Goal: Transaction & Acquisition: Purchase product/service

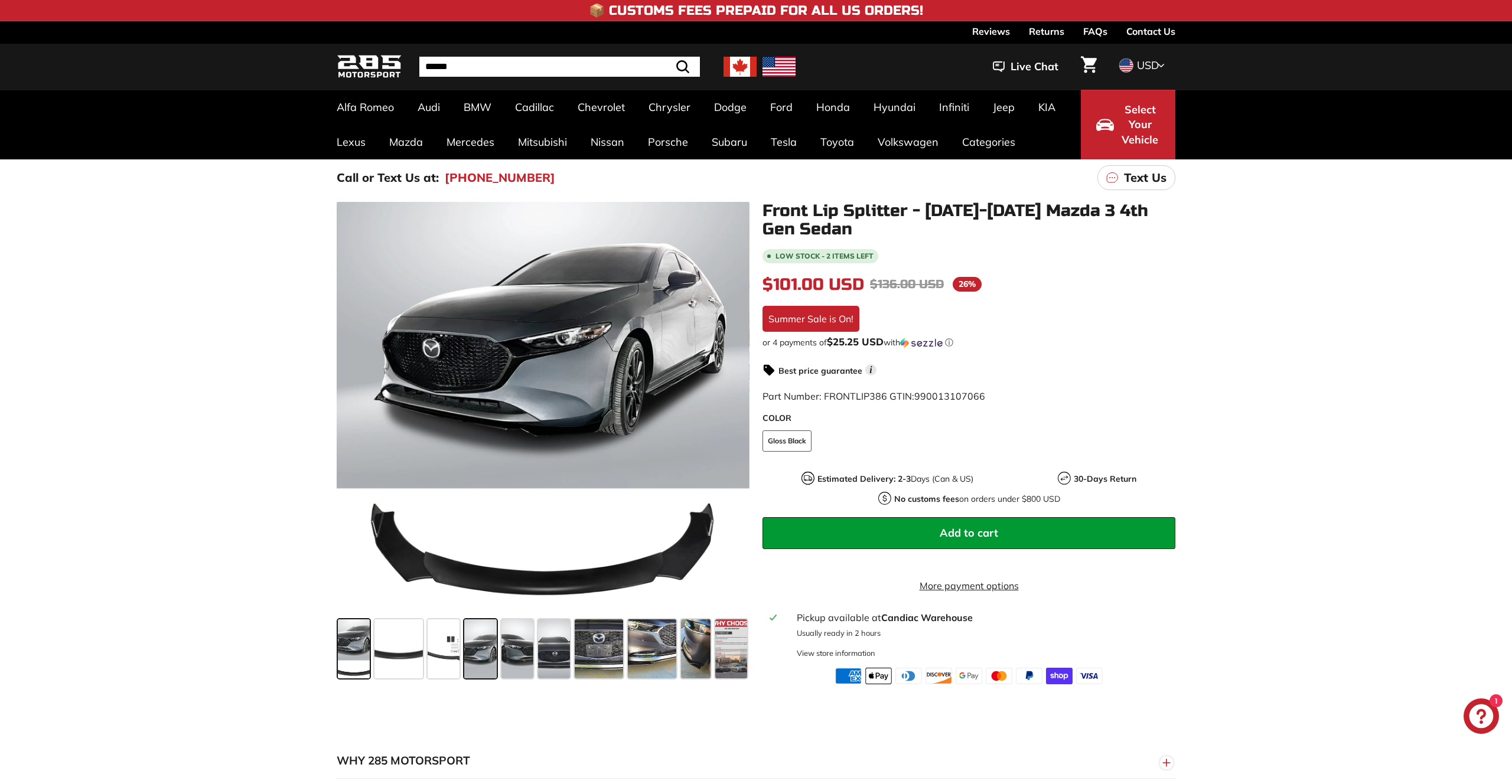
click at [479, 656] on span at bounding box center [480, 648] width 32 height 59
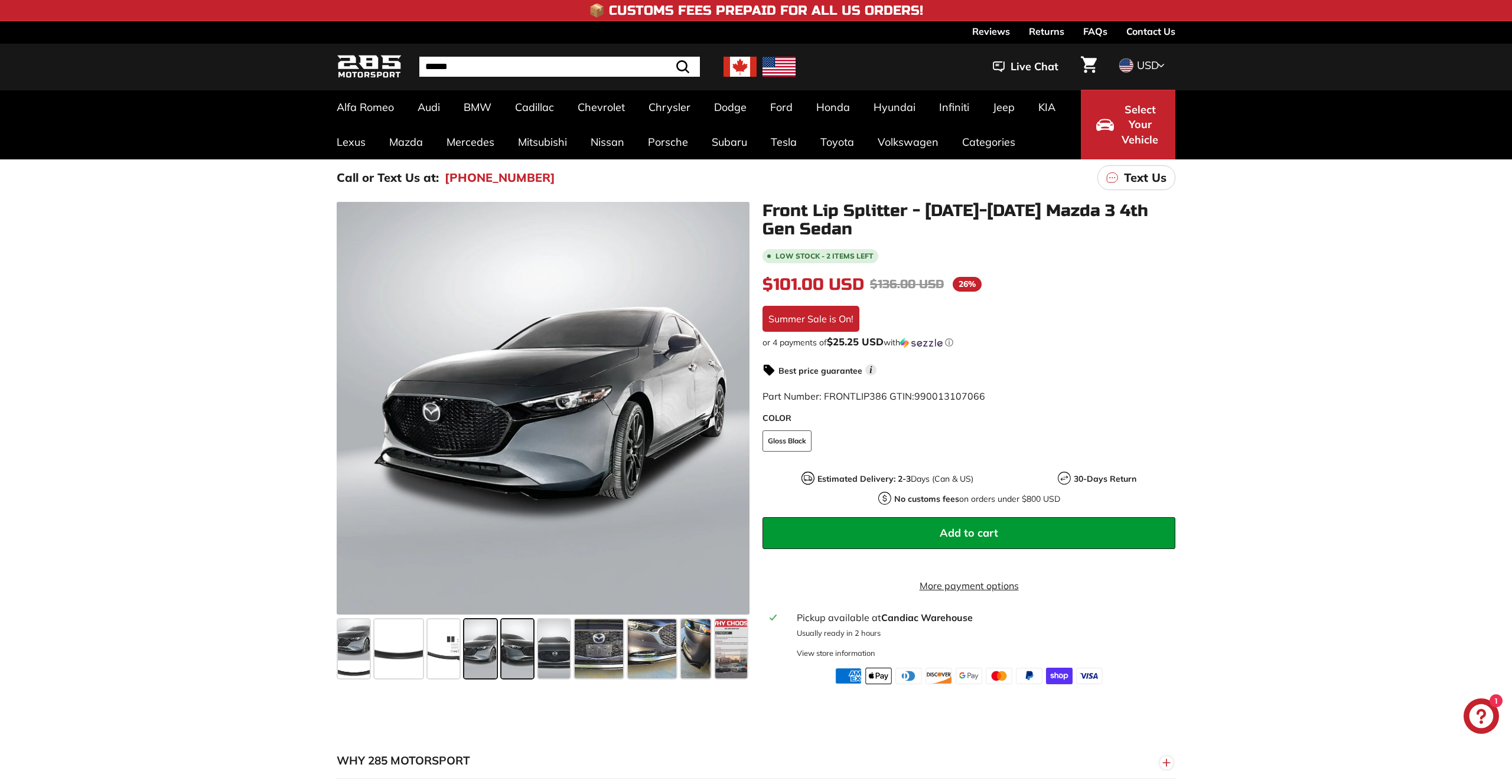
click at [526, 660] on span at bounding box center [517, 648] width 32 height 59
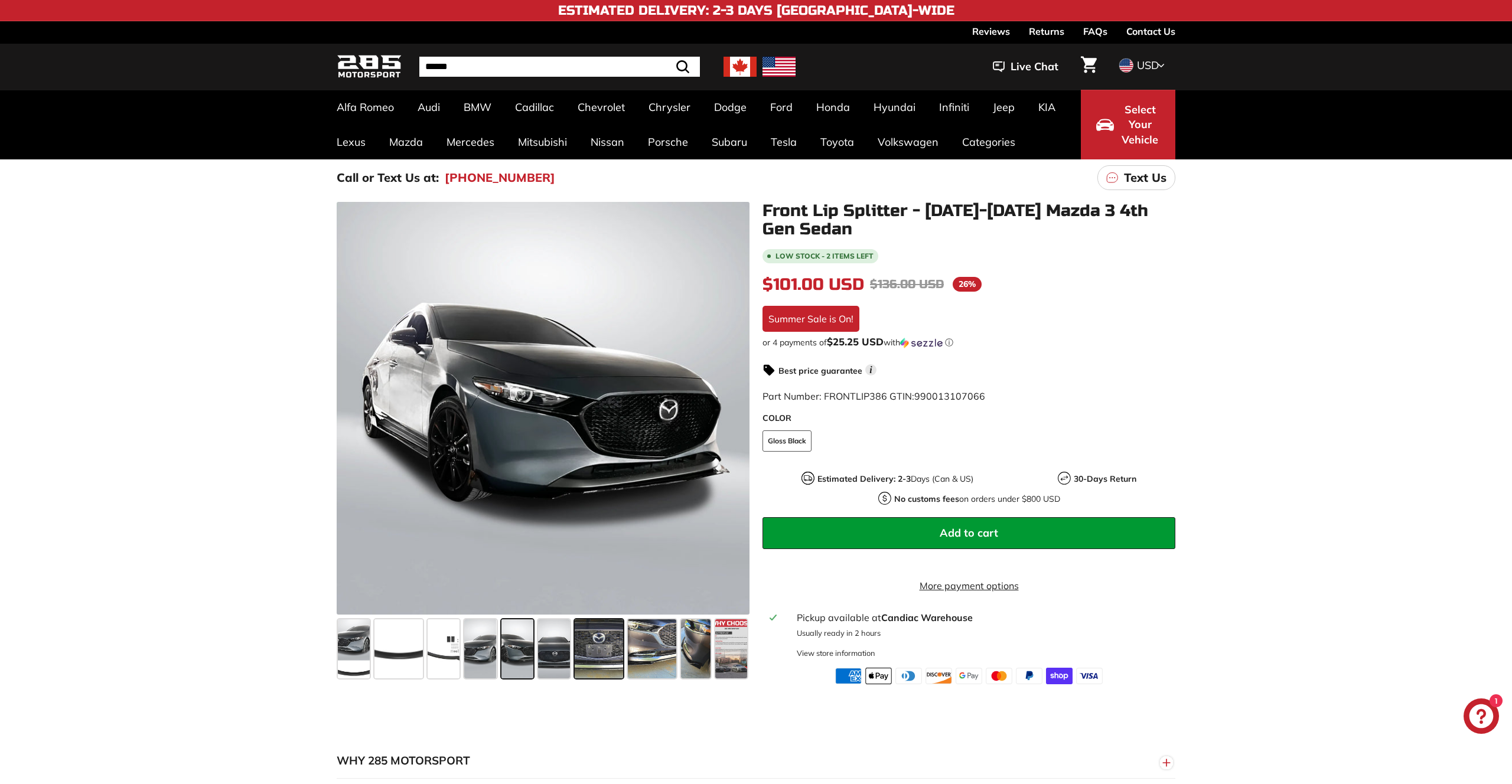
click at [613, 647] on span at bounding box center [599, 648] width 49 height 59
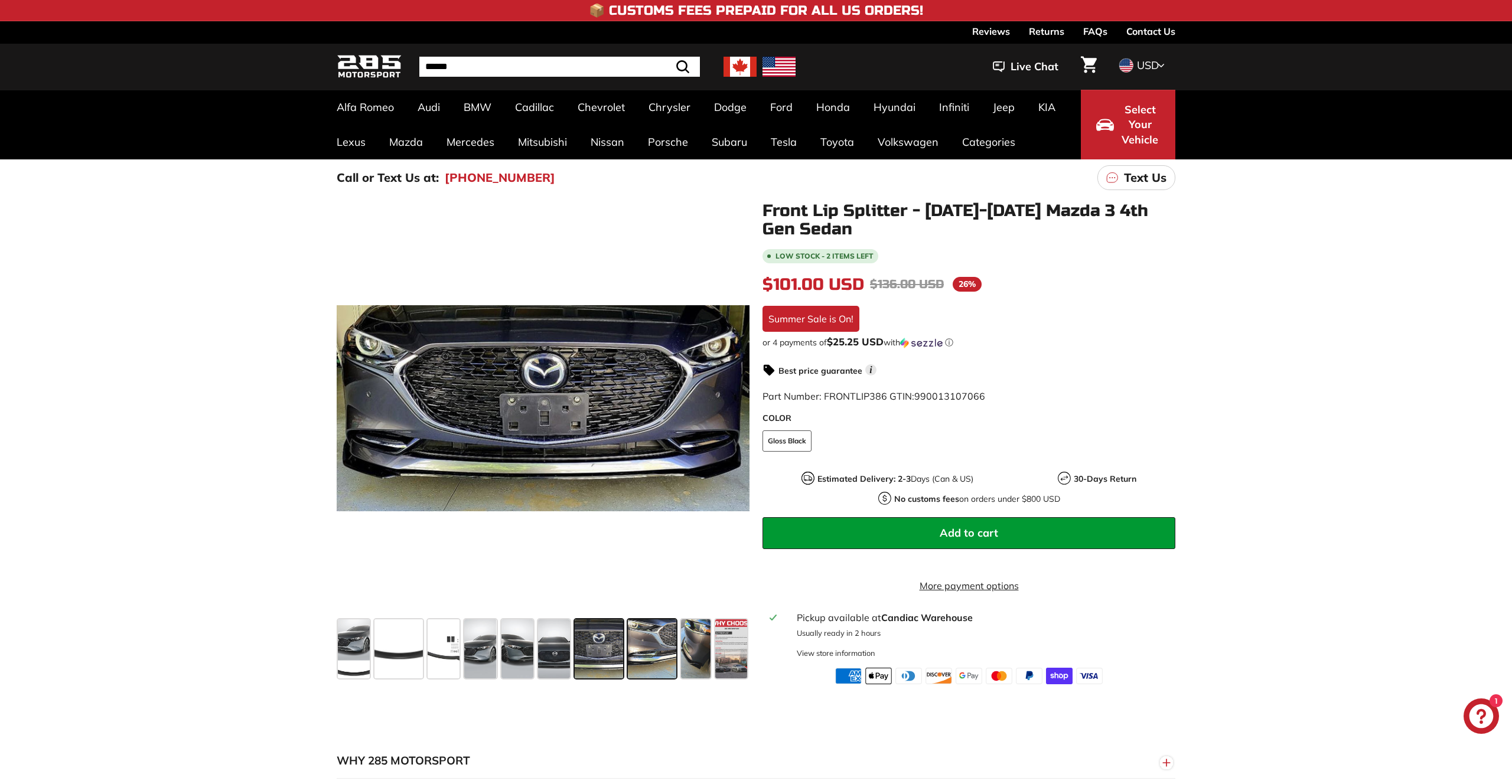
click at [644, 662] on span at bounding box center [653, 648] width 49 height 59
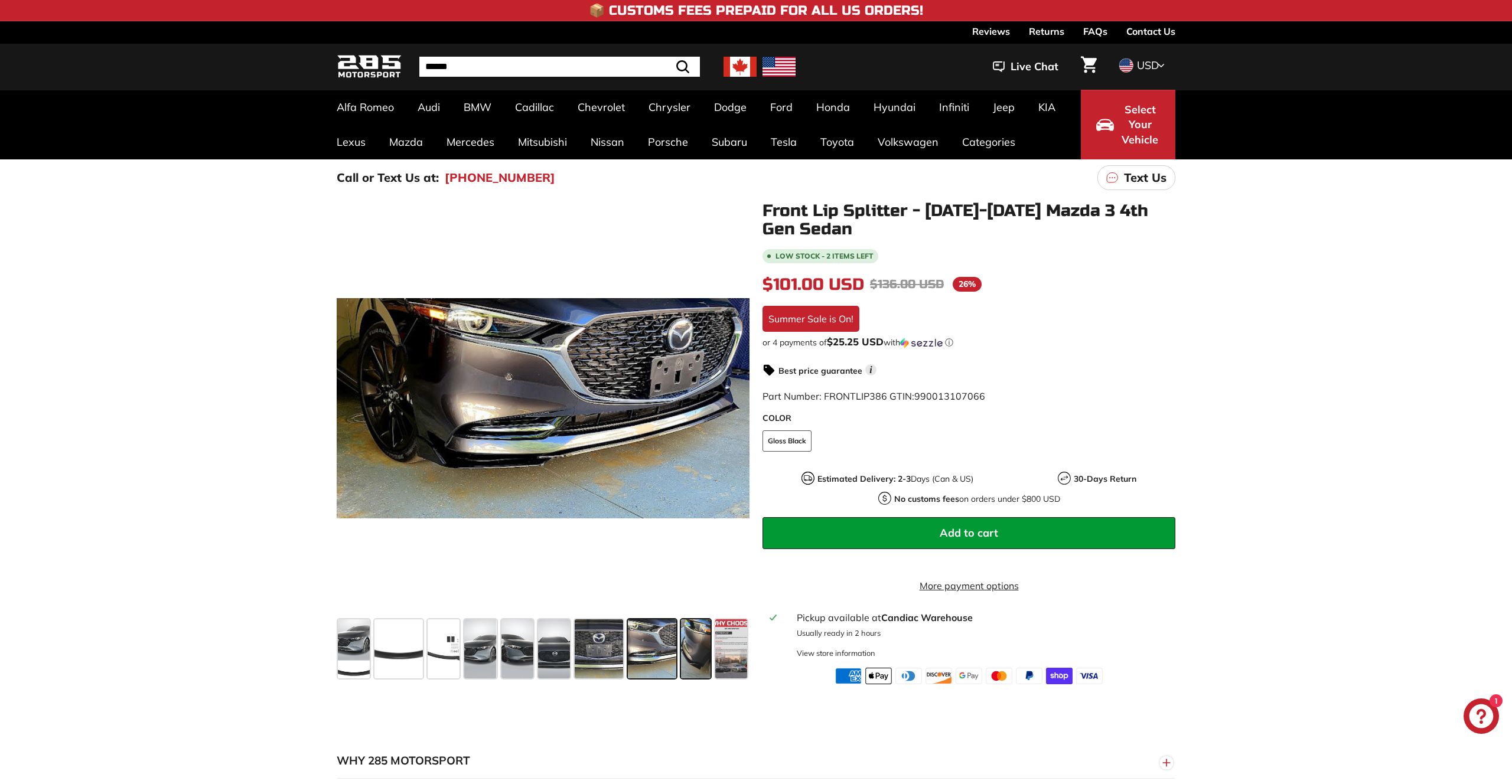
click at [690, 664] on span at bounding box center [696, 648] width 29 height 59
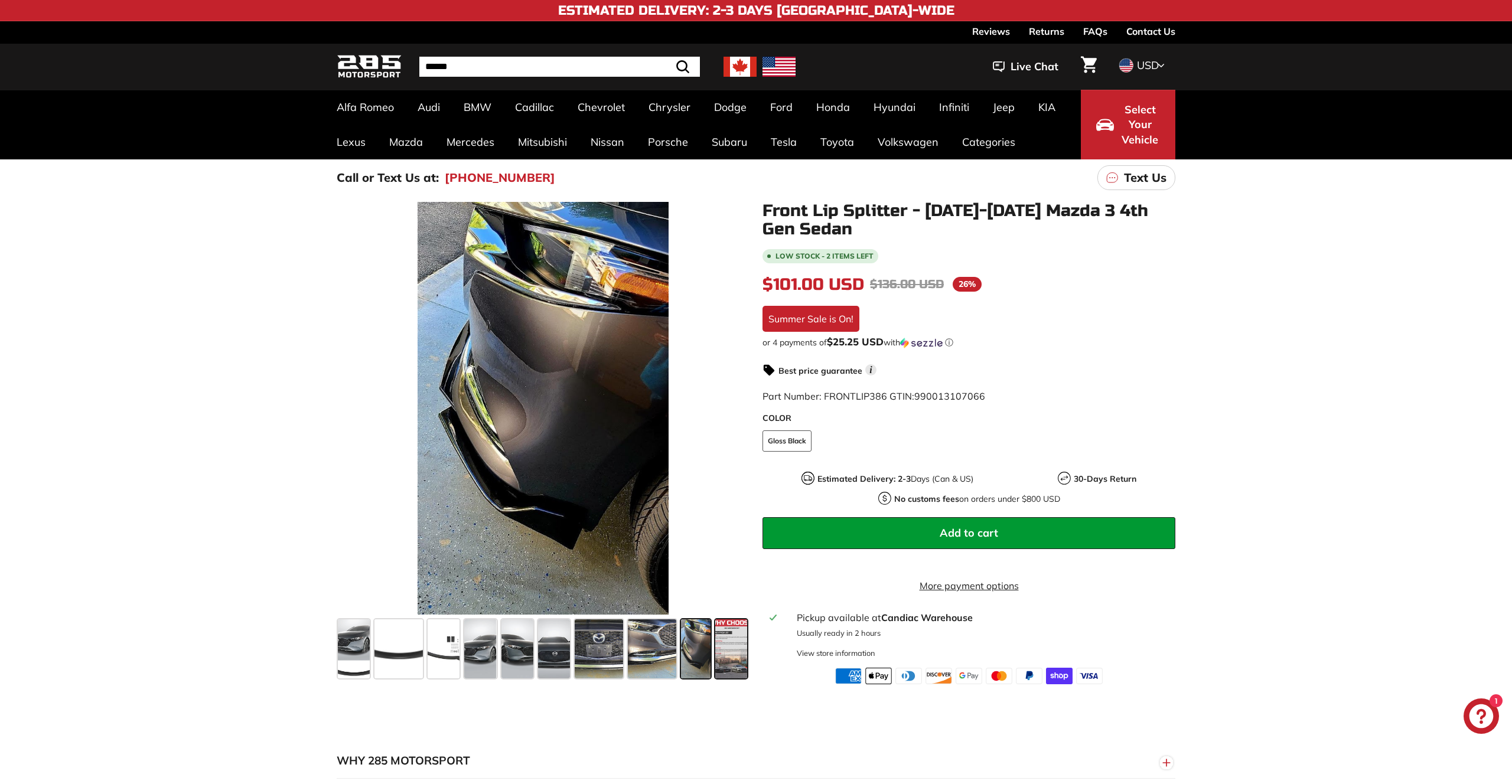
click at [732, 649] on span at bounding box center [731, 648] width 32 height 59
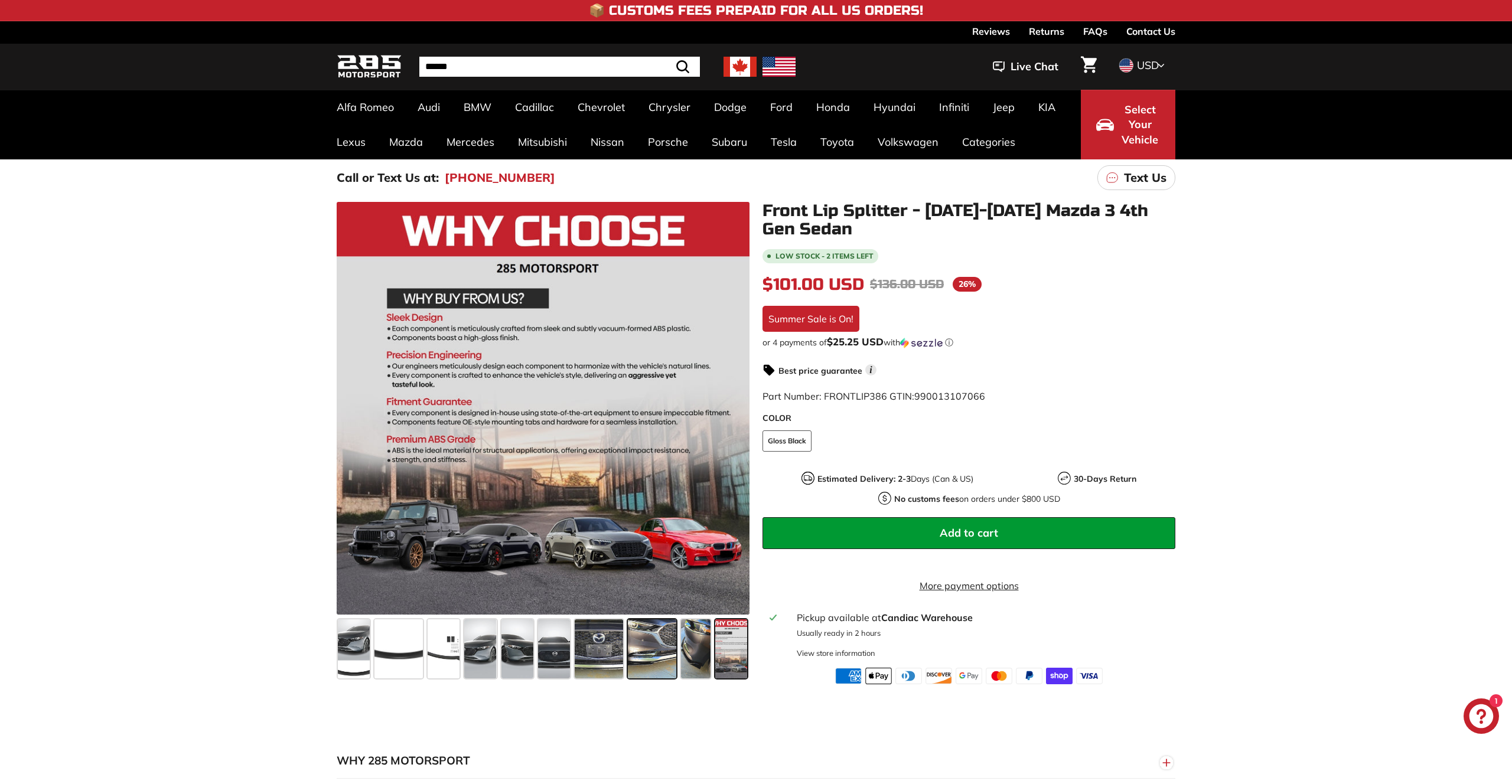
click at [657, 655] on span at bounding box center [653, 648] width 49 height 59
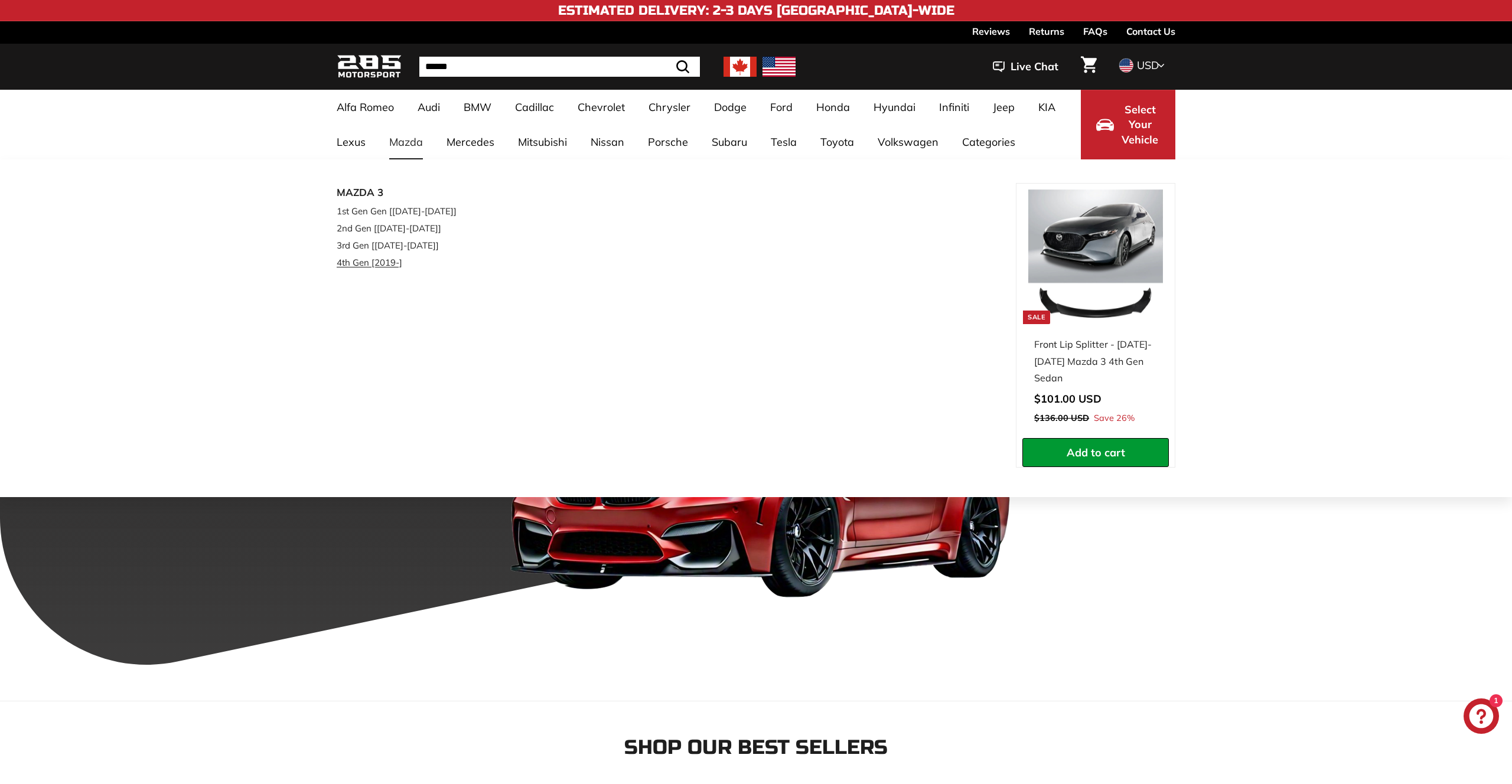
click at [396, 264] on link "4th Gen [2019-]" at bounding box center [406, 262] width 139 height 17
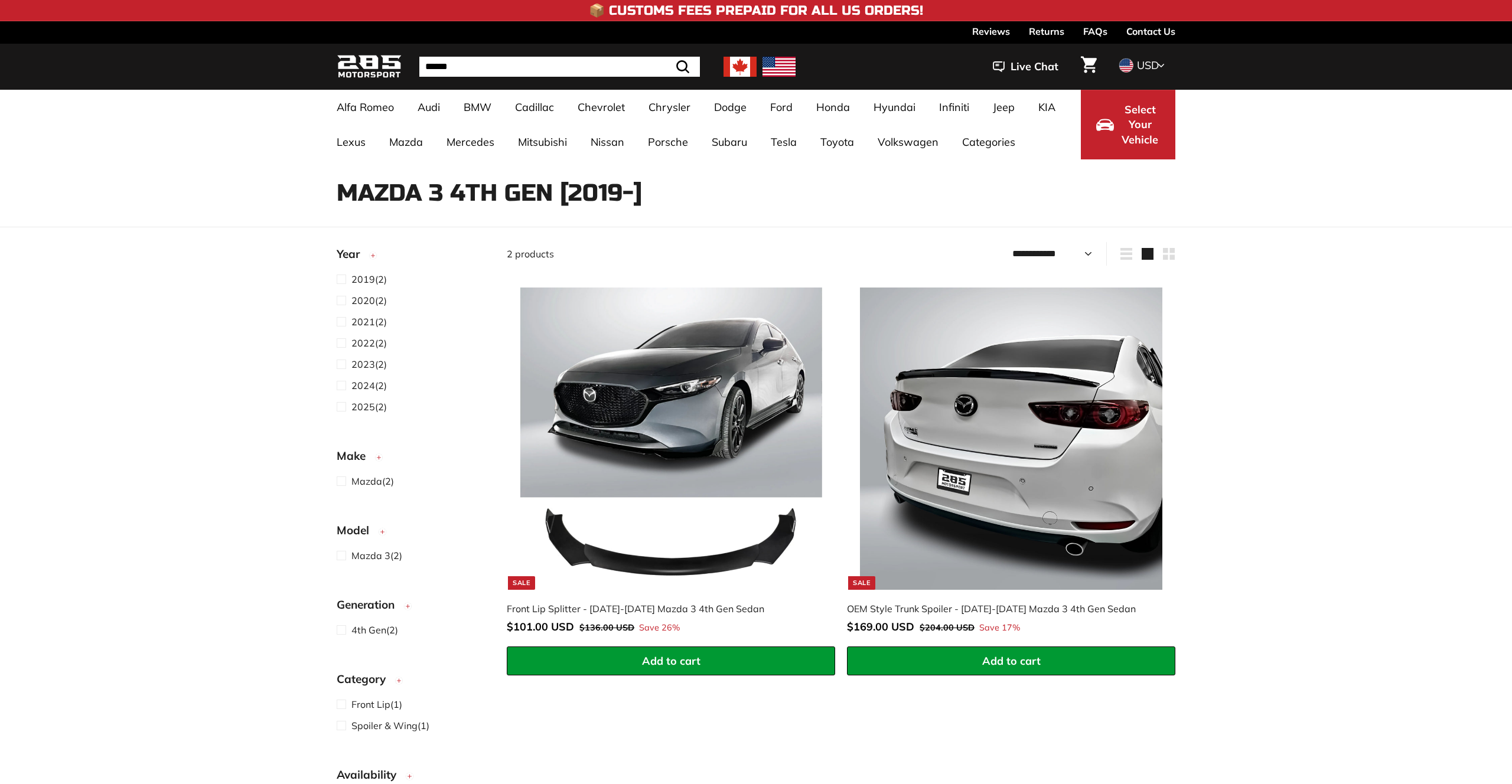
select select "**********"
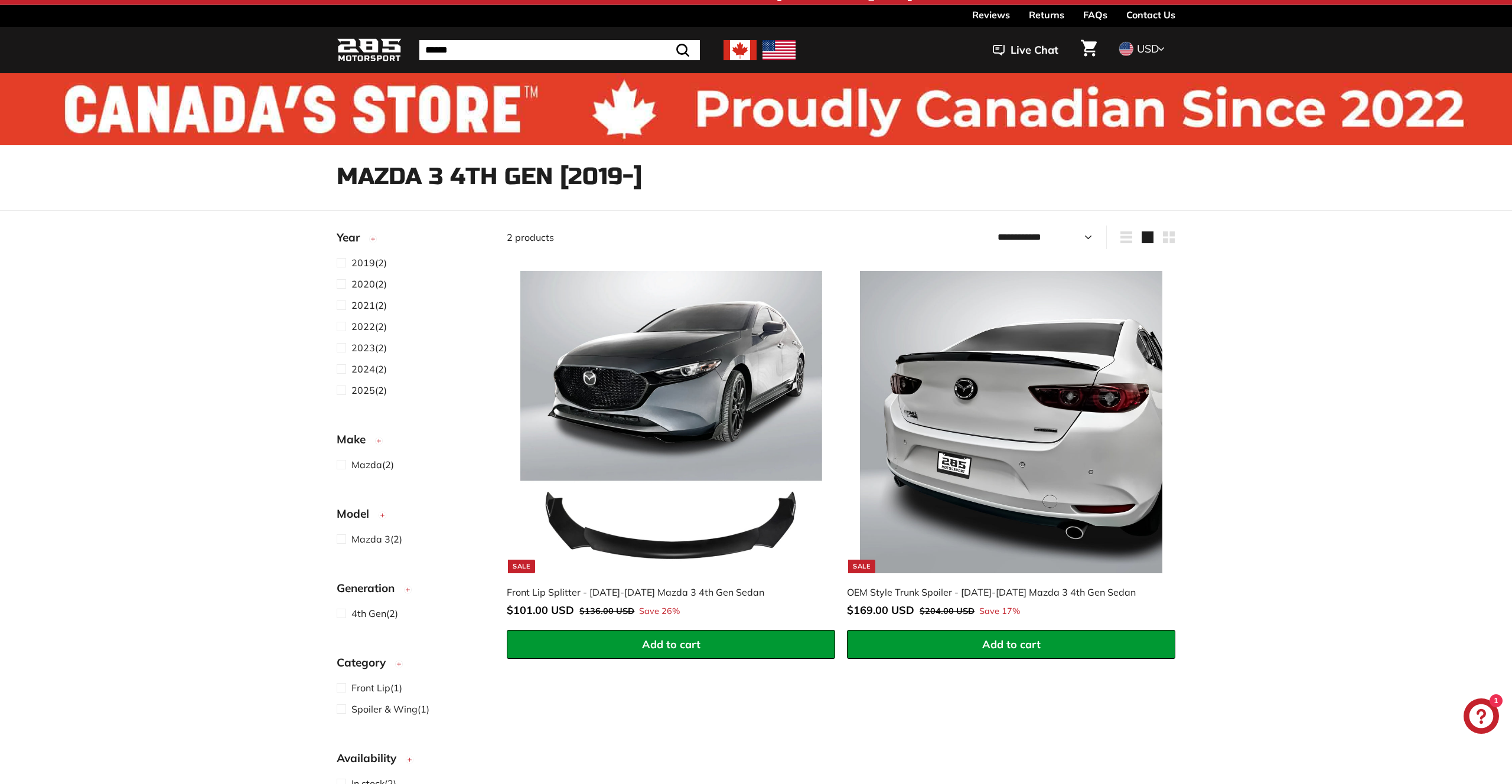
scroll to position [12, 0]
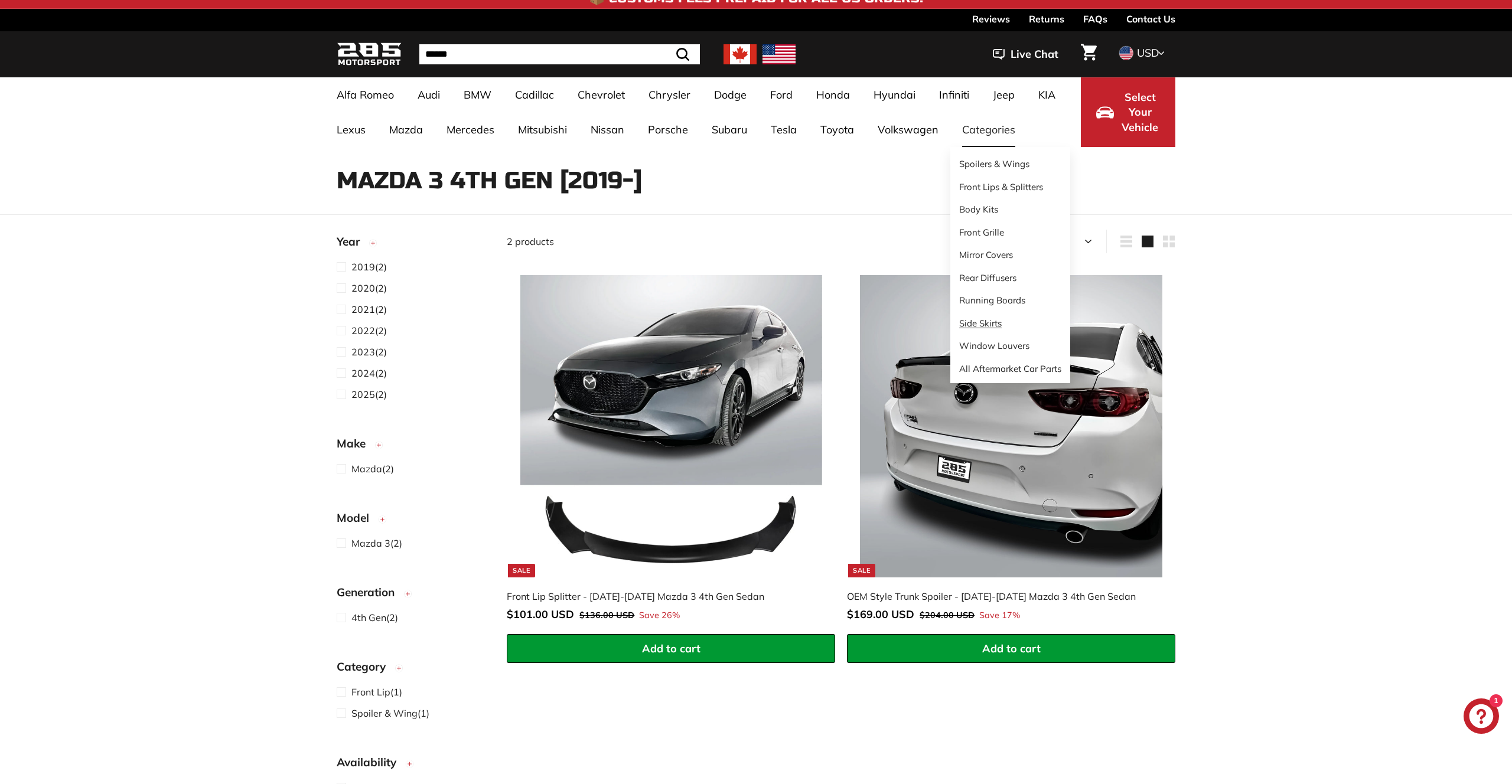
click at [992, 324] on link "Side Skirts" at bounding box center [1010, 324] width 120 height 23
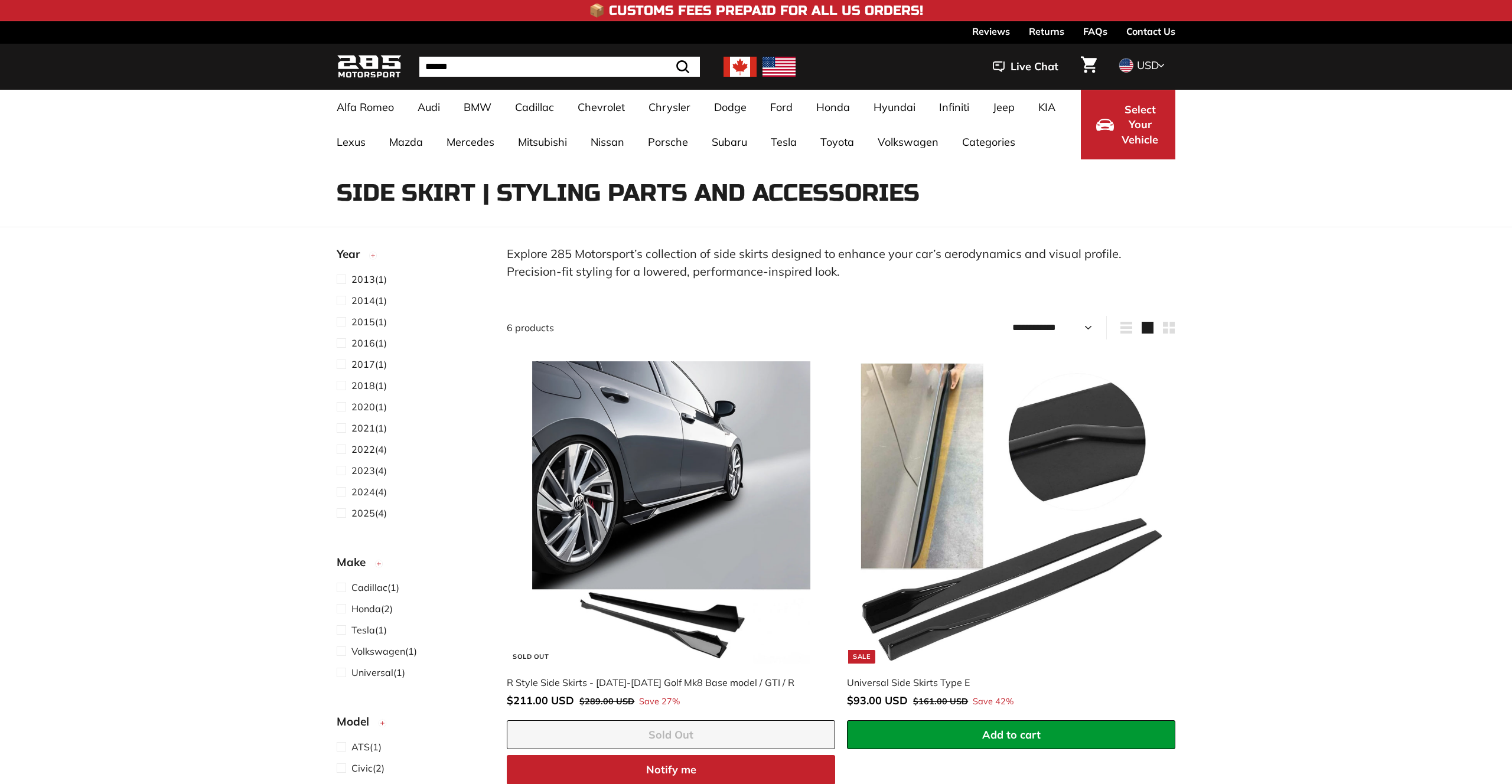
select select "**********"
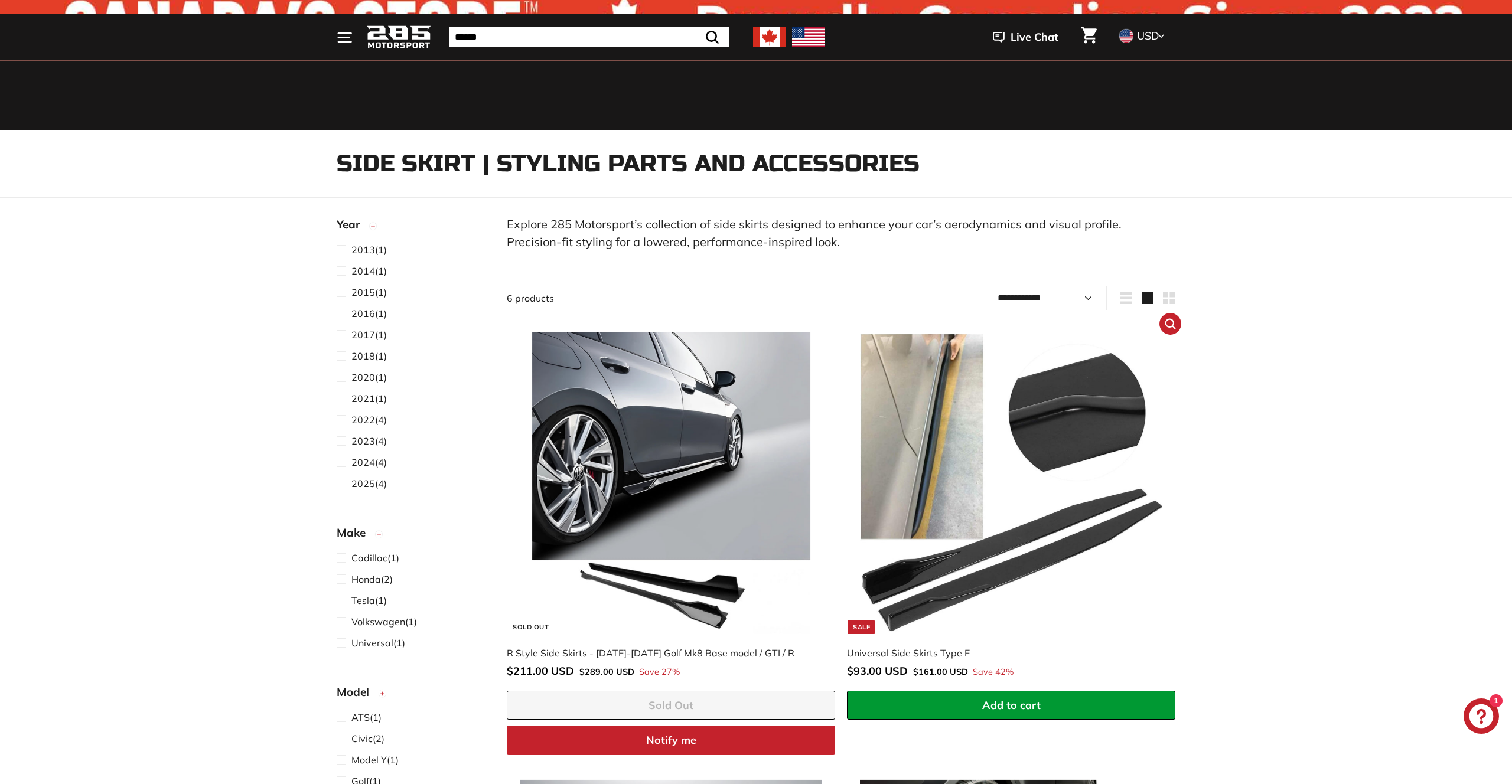
scroll to position [27, 0]
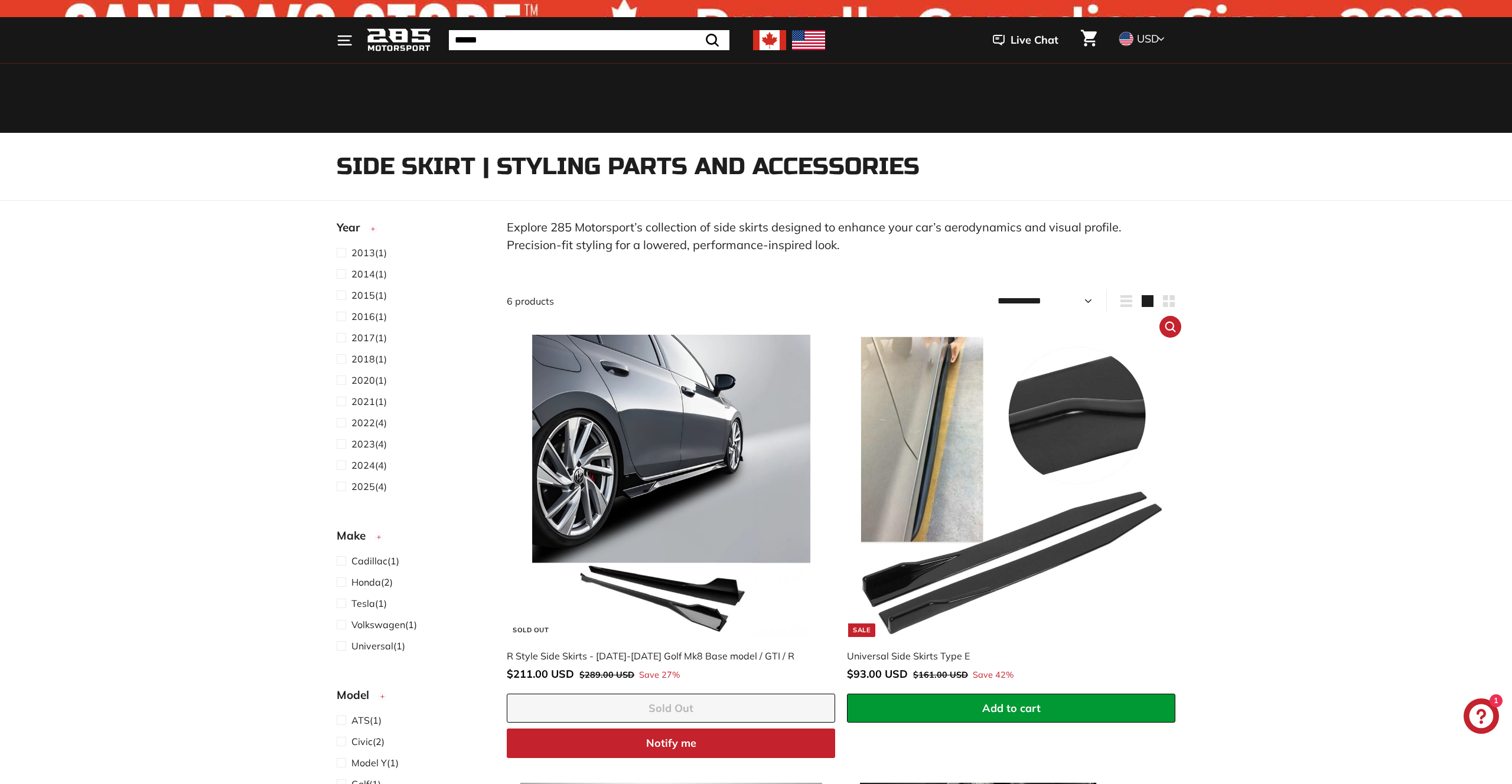
click at [937, 654] on div "Universal Side Skirts Type E" at bounding box center [1005, 656] width 317 height 14
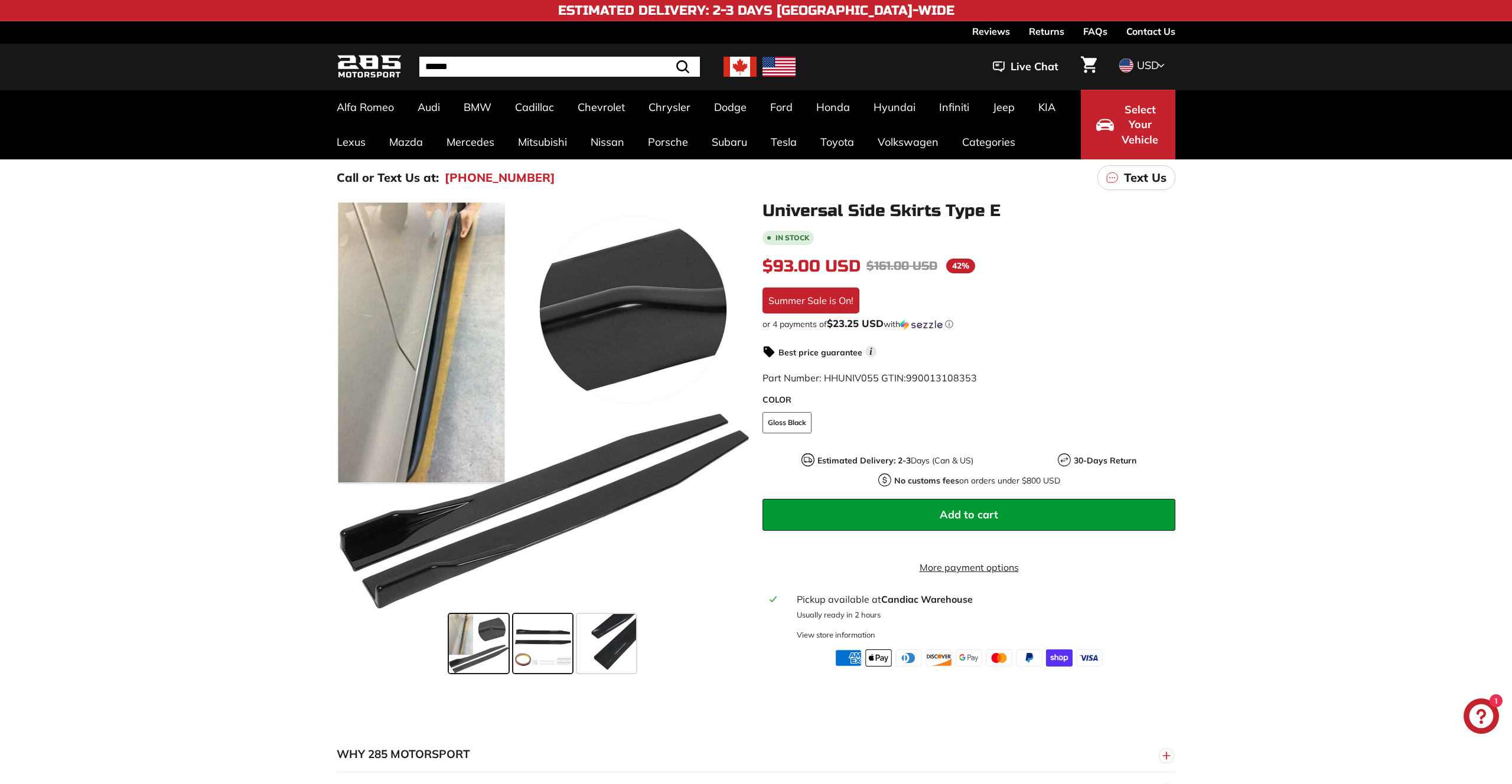
click at [559, 636] on span at bounding box center [543, 643] width 59 height 59
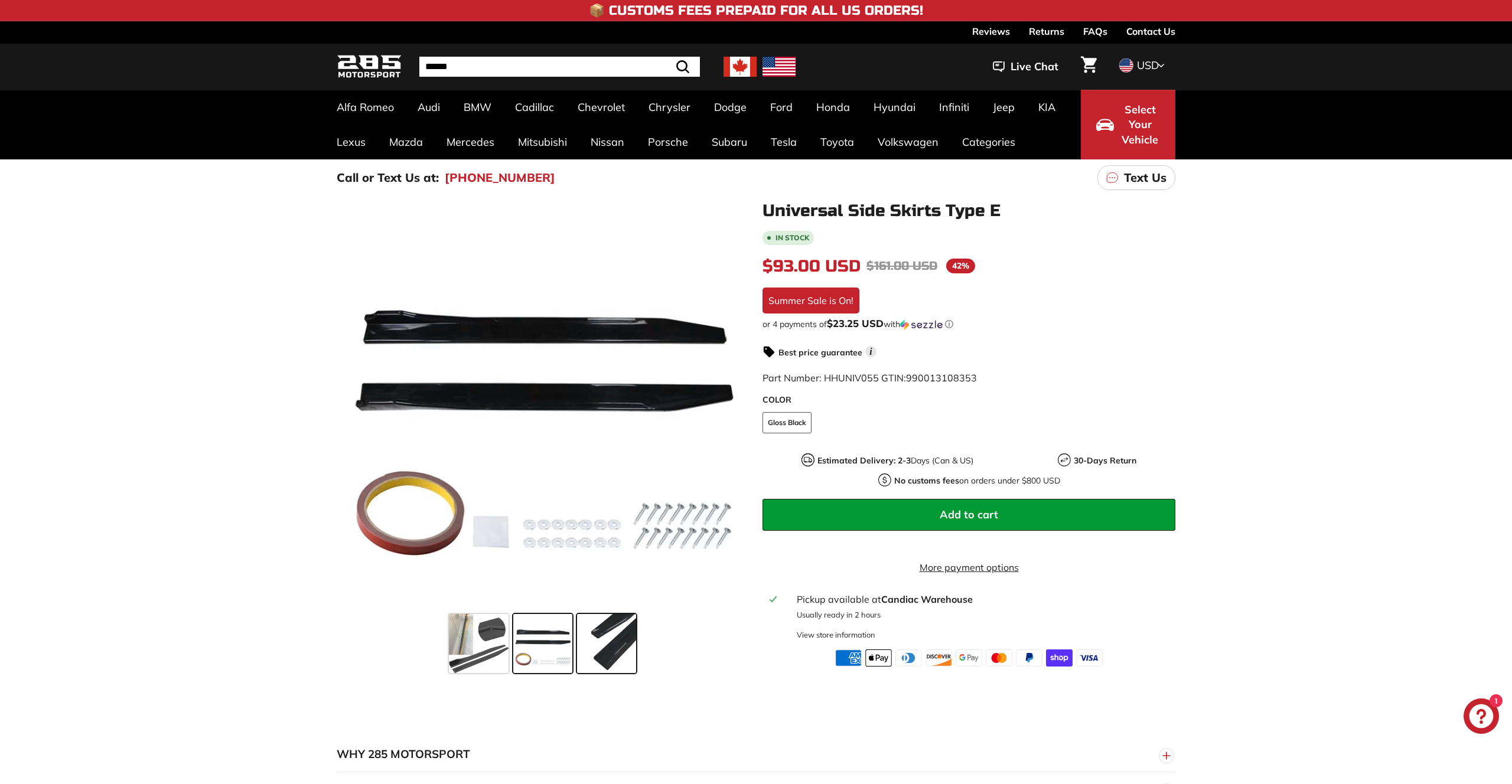
click at [619, 642] on span at bounding box center [606, 643] width 59 height 59
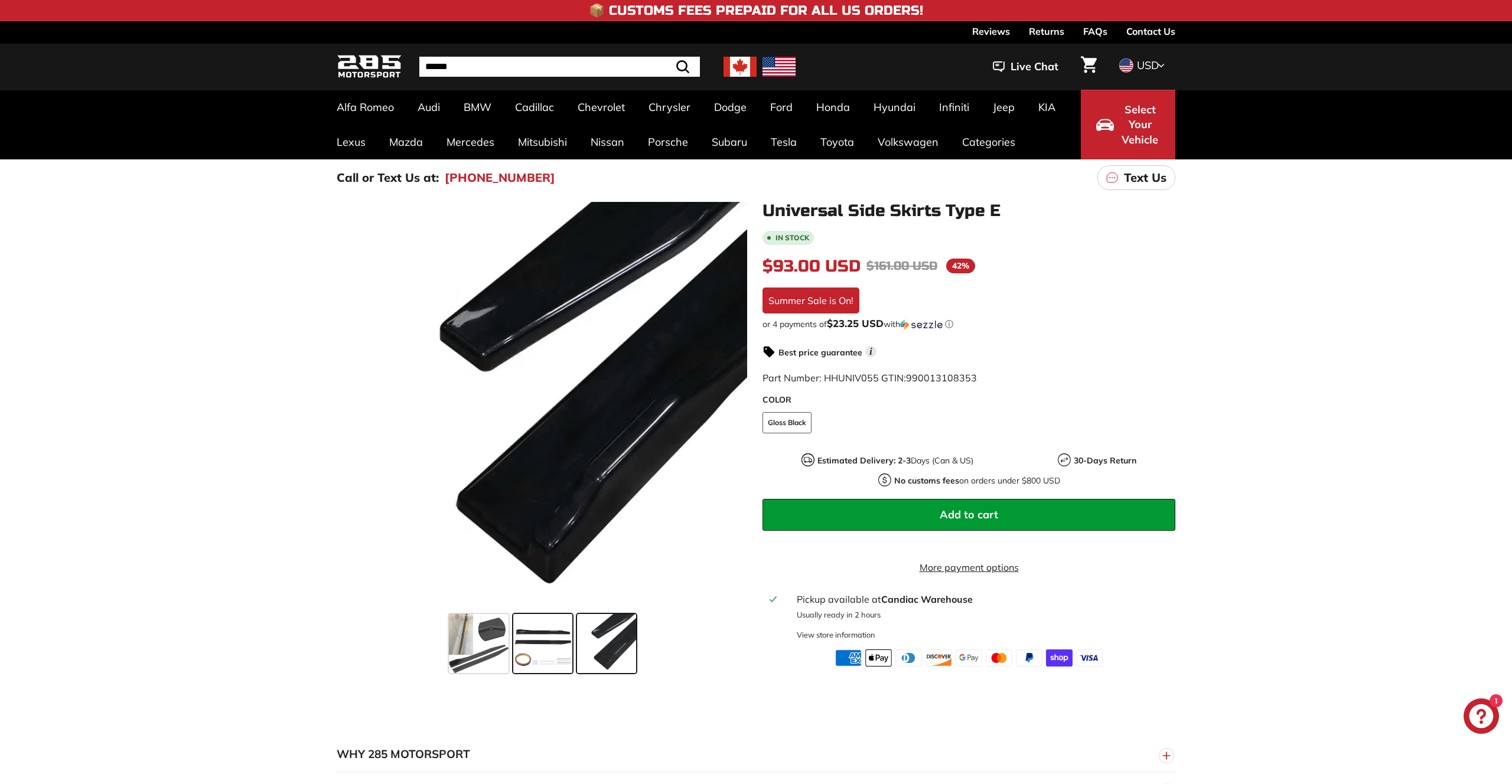
click at [552, 658] on span at bounding box center [543, 643] width 59 height 59
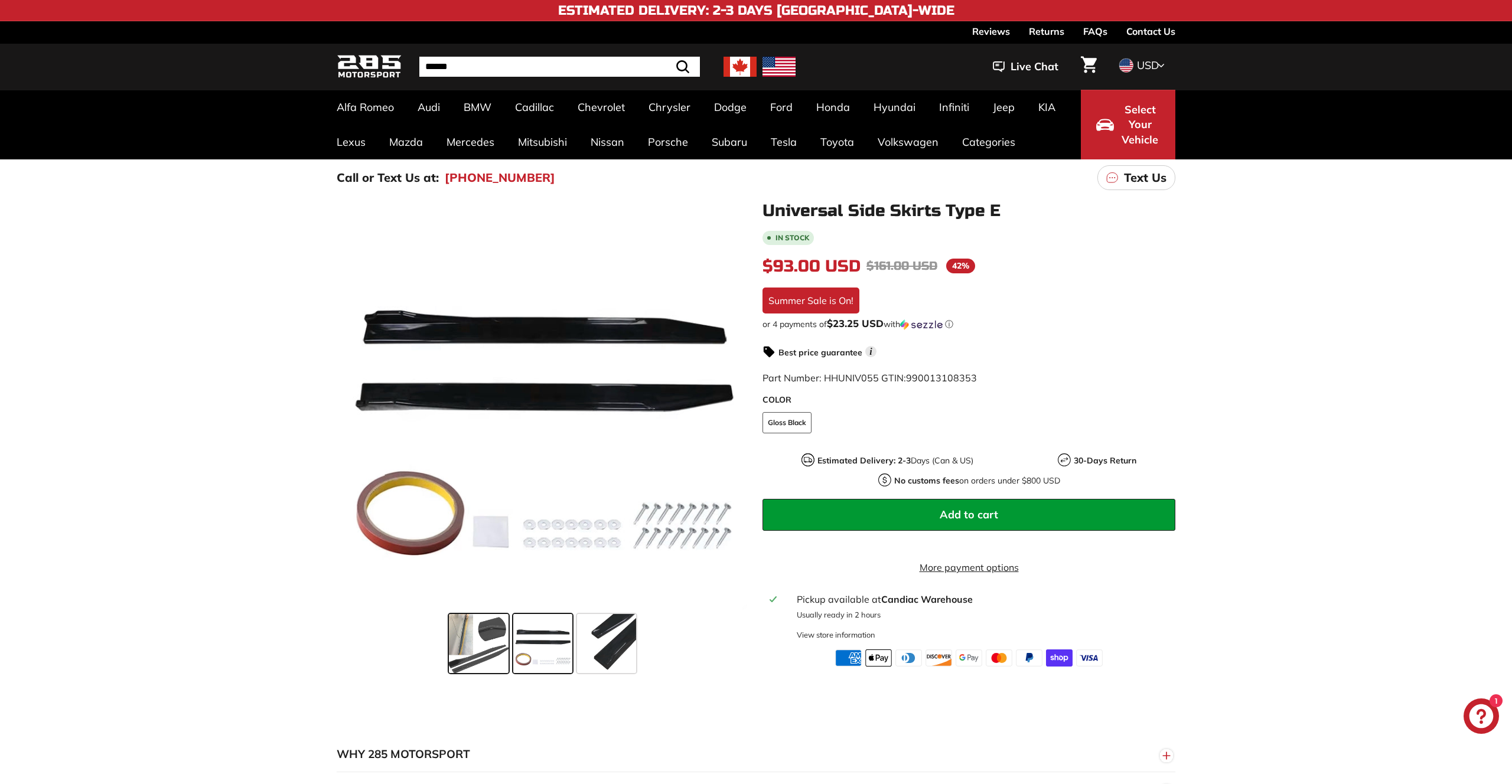
click at [479, 650] on span at bounding box center [479, 643] width 59 height 59
